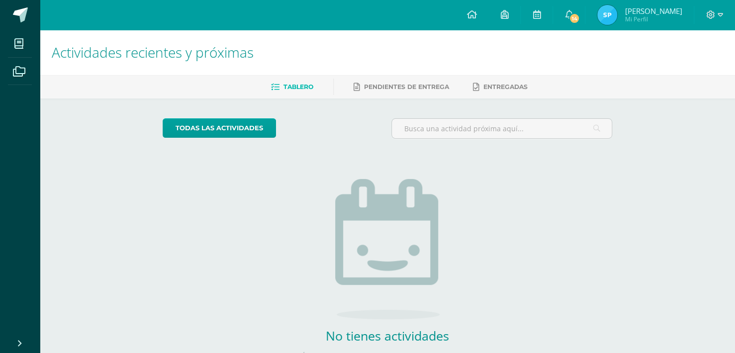
drag, startPoint x: 297, startPoint y: 82, endPoint x: 212, endPoint y: 93, distance: 84.8
click at [212, 93] on ul "Tablero Pendientes de entrega Entregadas" at bounding box center [400, 87] width 696 height 16
click at [580, 13] on span "14" at bounding box center [574, 18] width 11 height 11
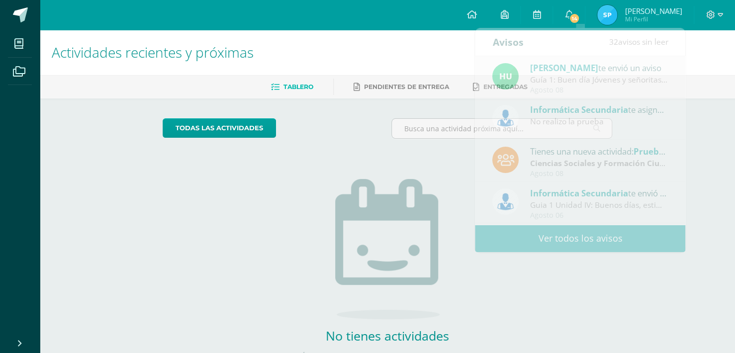
click at [310, 90] on span "Tablero" at bounding box center [299, 86] width 30 height 7
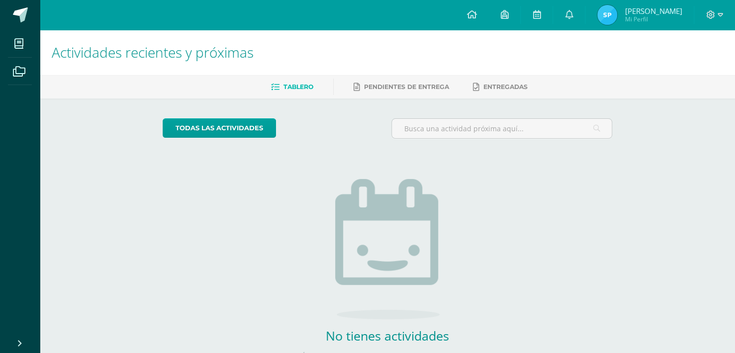
click at [301, 88] on span "Tablero" at bounding box center [299, 86] width 30 height 7
click at [303, 88] on span "Tablero" at bounding box center [299, 86] width 30 height 7
